Goal: Task Accomplishment & Management: Use online tool/utility

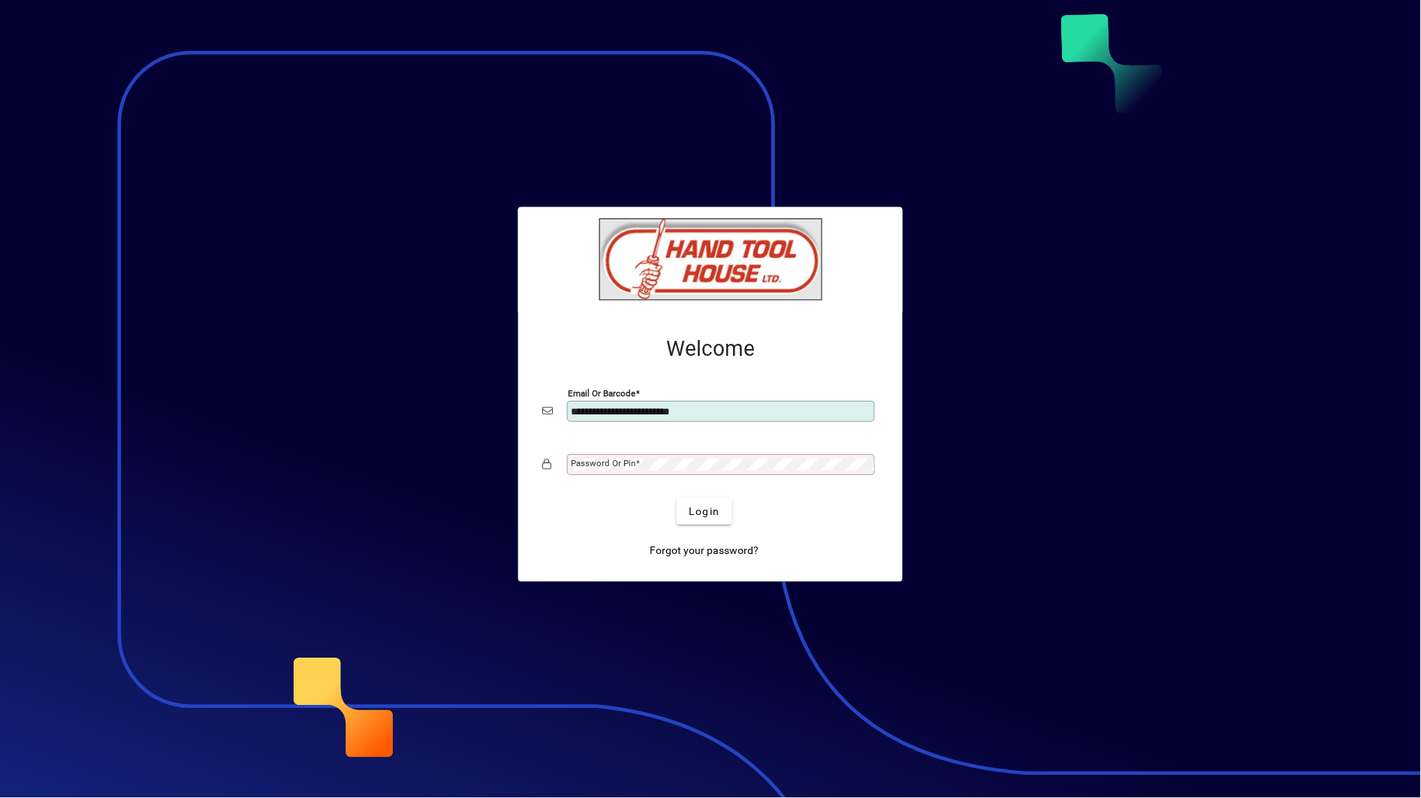
type input "**********"
click at [677, 498] on button "Login" at bounding box center [704, 511] width 55 height 27
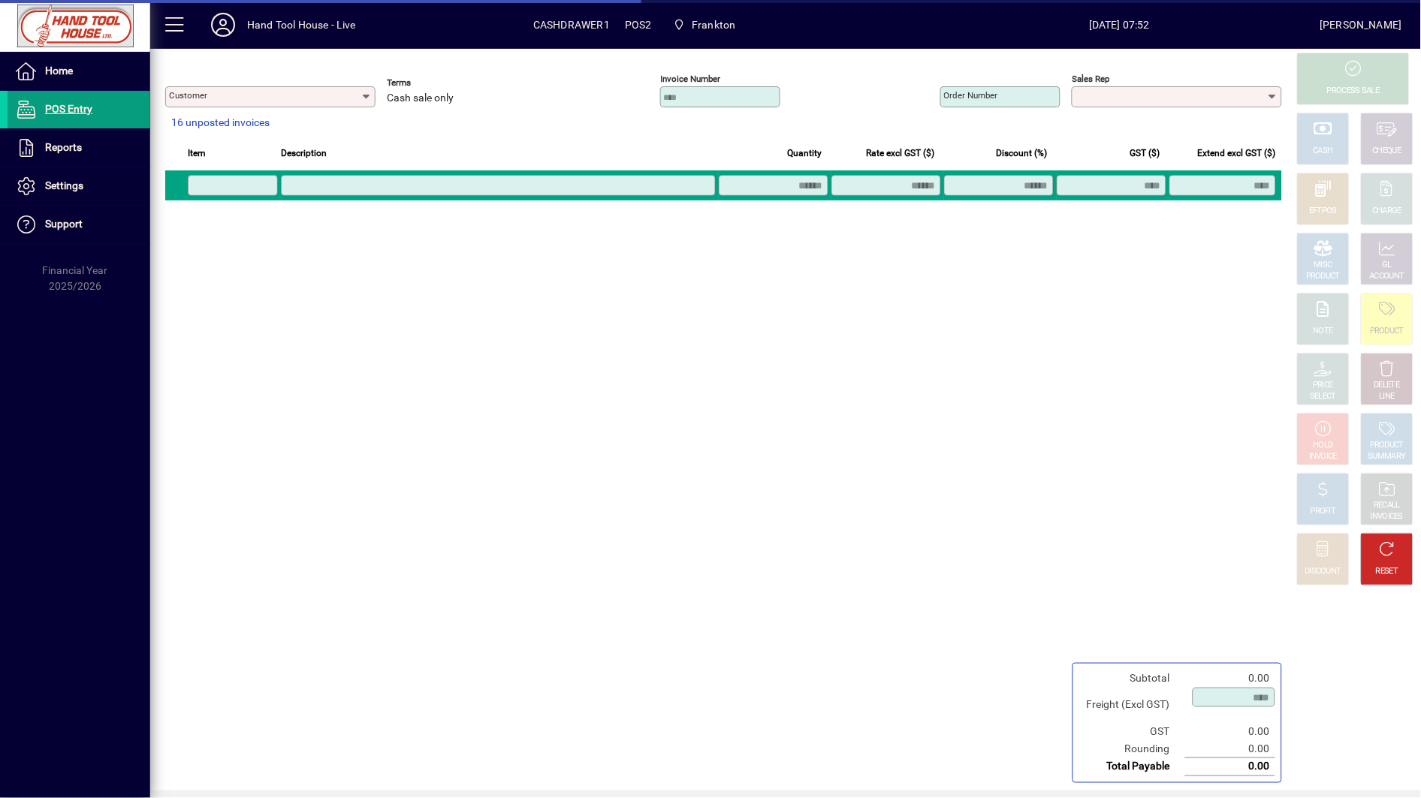
type input "**********"
